Goal: Task Accomplishment & Management: Complete application form

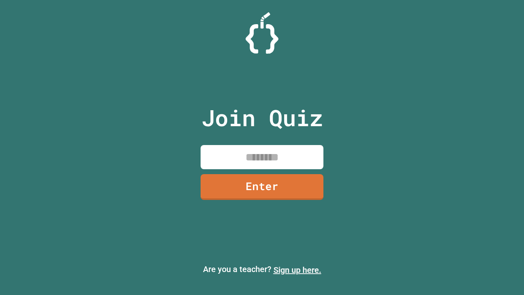
click at [297, 270] on link "Sign up here." at bounding box center [298, 270] width 48 height 10
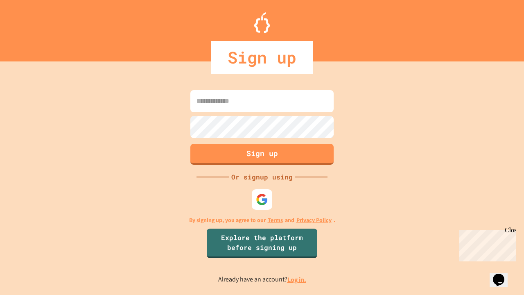
click at [297, 279] on link "Log in." at bounding box center [297, 279] width 19 height 9
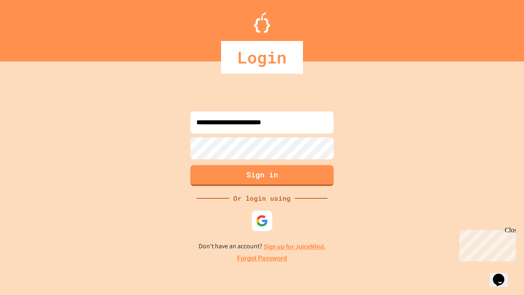
type input "**********"
